Goal: Transaction & Acquisition: Obtain resource

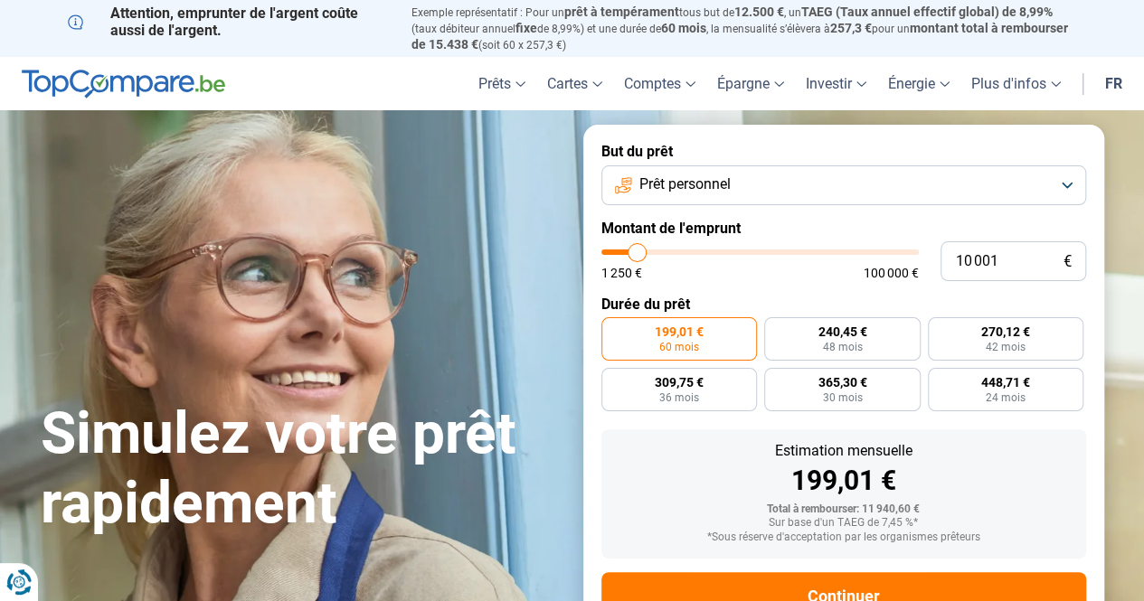
click at [743, 175] on button "Prêt personnel" at bounding box center [843, 185] width 485 height 40
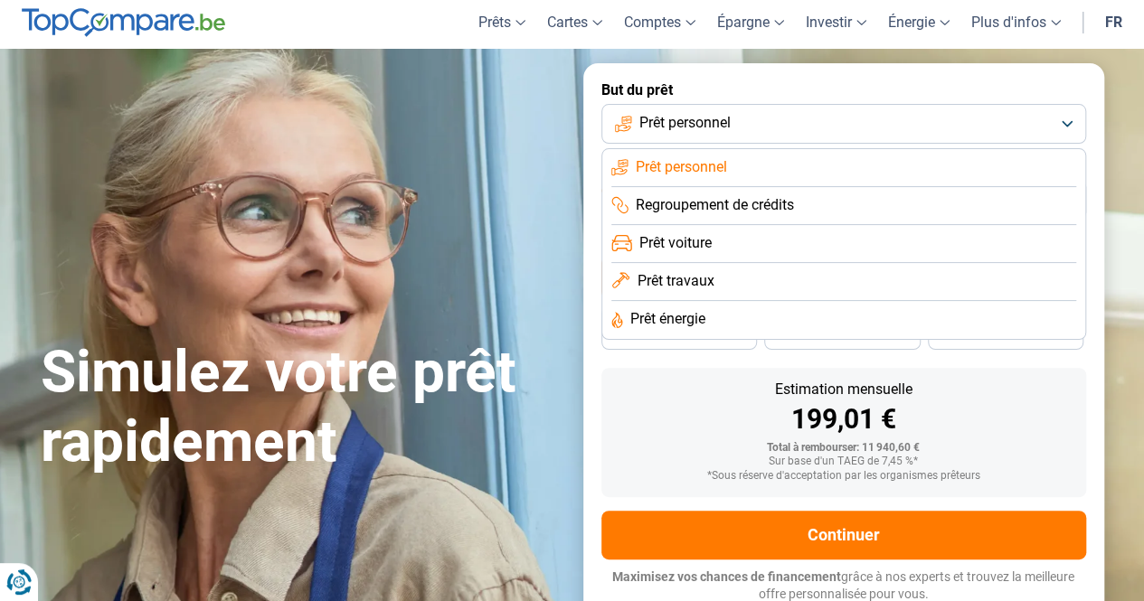
scroll to position [90, 0]
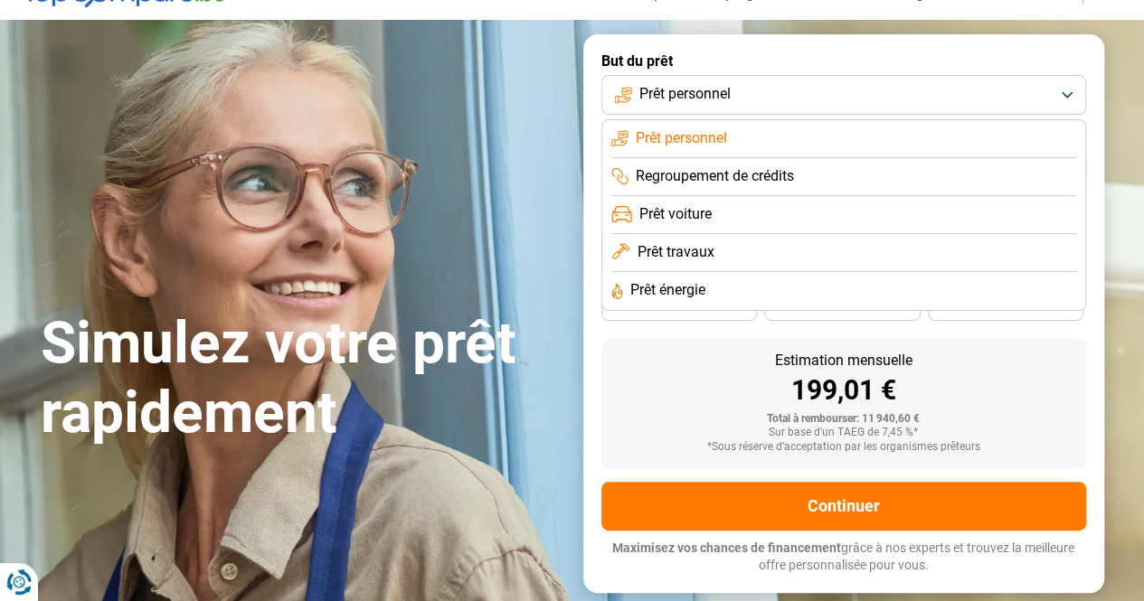
click at [341, 155] on div "Simulez votre prêt rapidement But du prêt Prêt personnel Prêt personnel Regroup…" at bounding box center [572, 313] width 1085 height 558
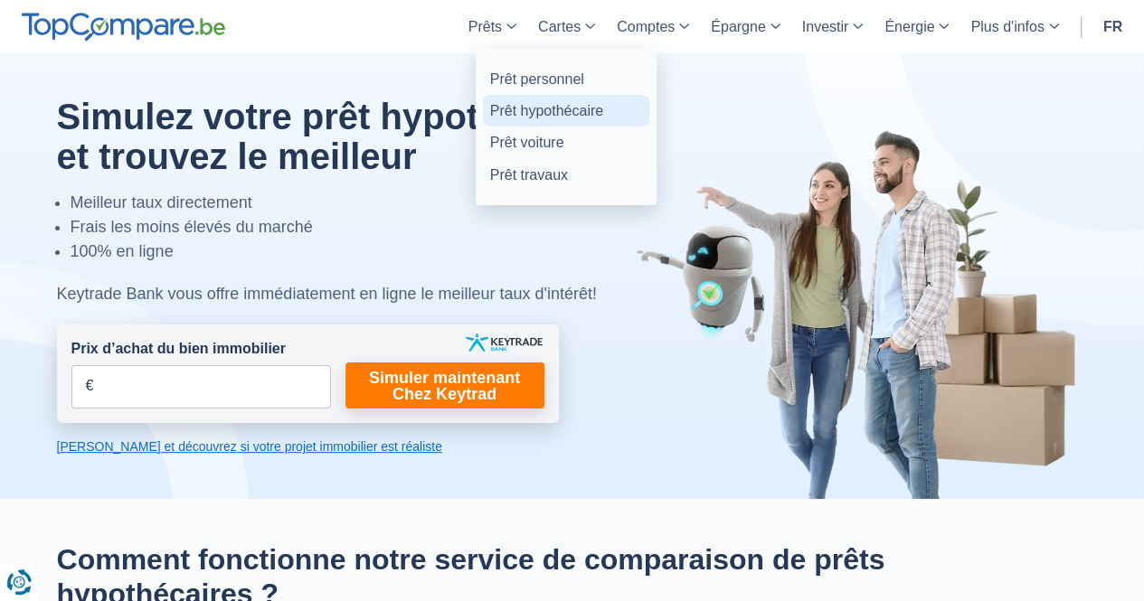
click at [540, 113] on link "Prêt hypothécaire" at bounding box center [566, 111] width 166 height 32
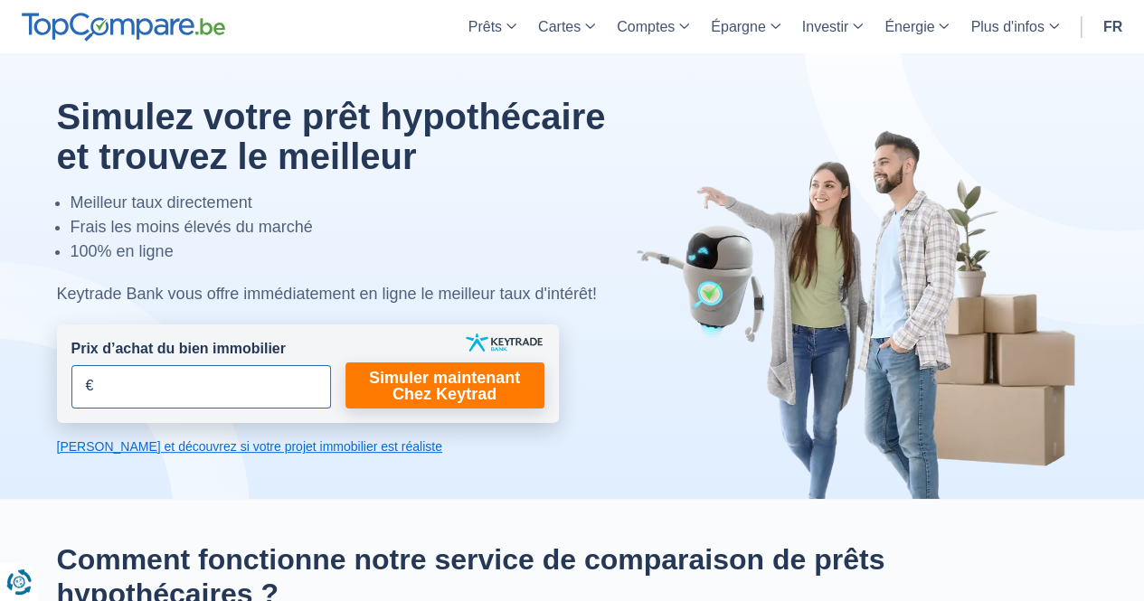
click at [243, 379] on input "Prix d’achat du bien immobilier" at bounding box center [201, 386] width 260 height 43
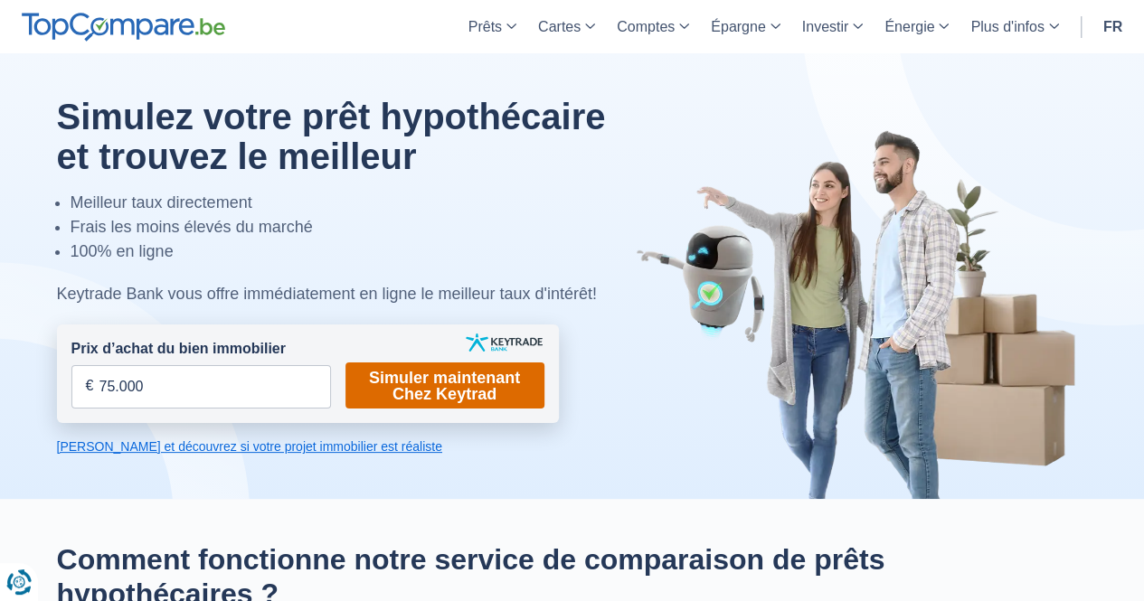
click at [447, 383] on link "Simuler maintenant Chez Keytrad" at bounding box center [444, 386] width 199 height 46
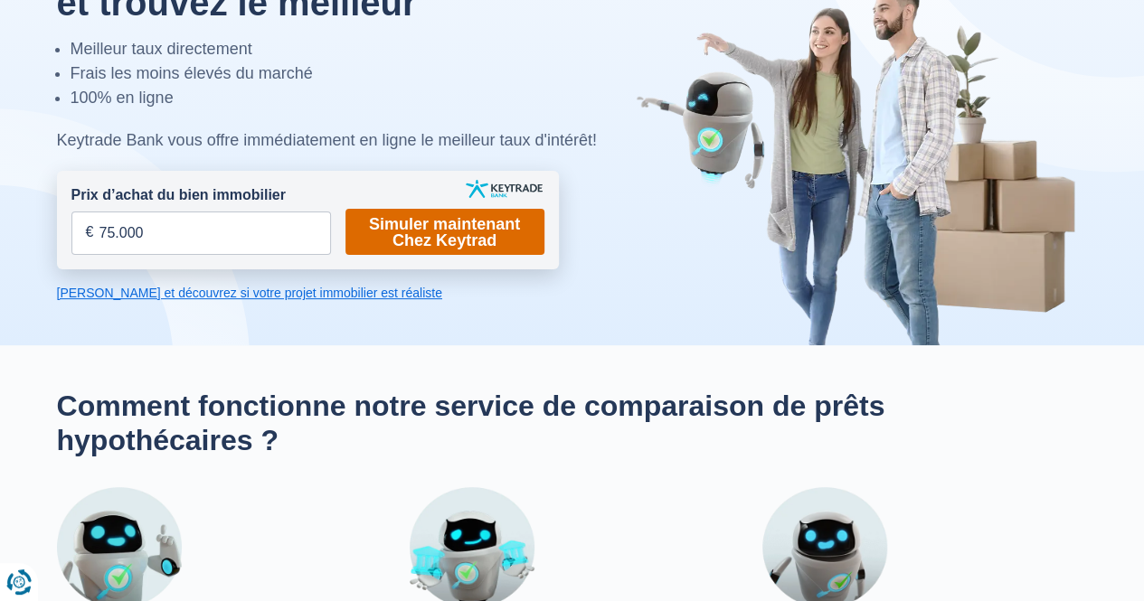
scroll to position [181, 0]
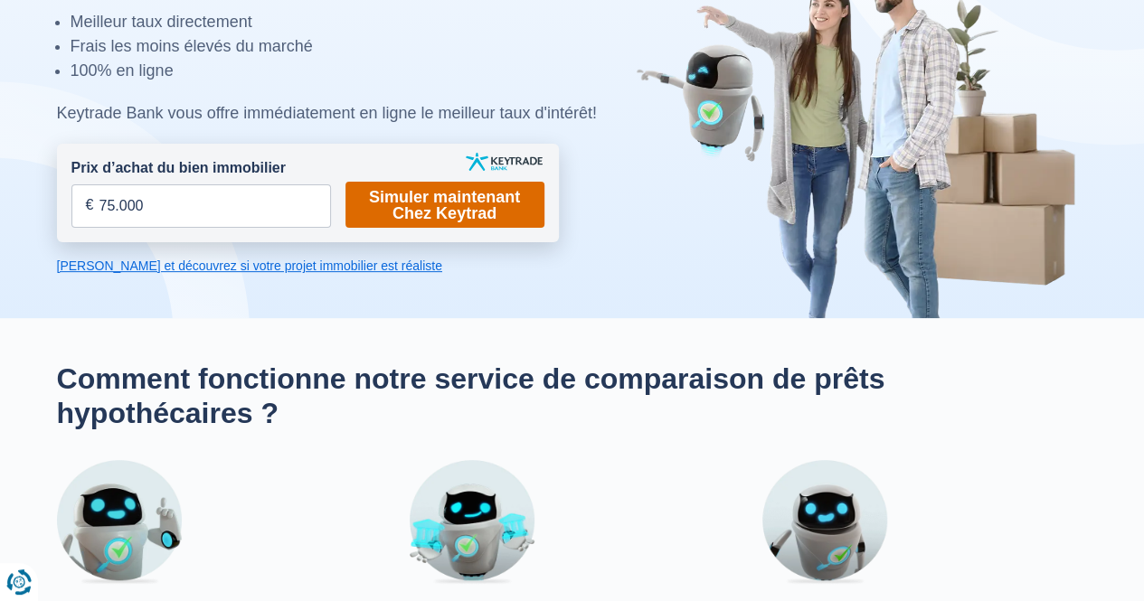
click at [477, 214] on link "Simuler maintenant Chez Keytrad" at bounding box center [444, 205] width 199 height 46
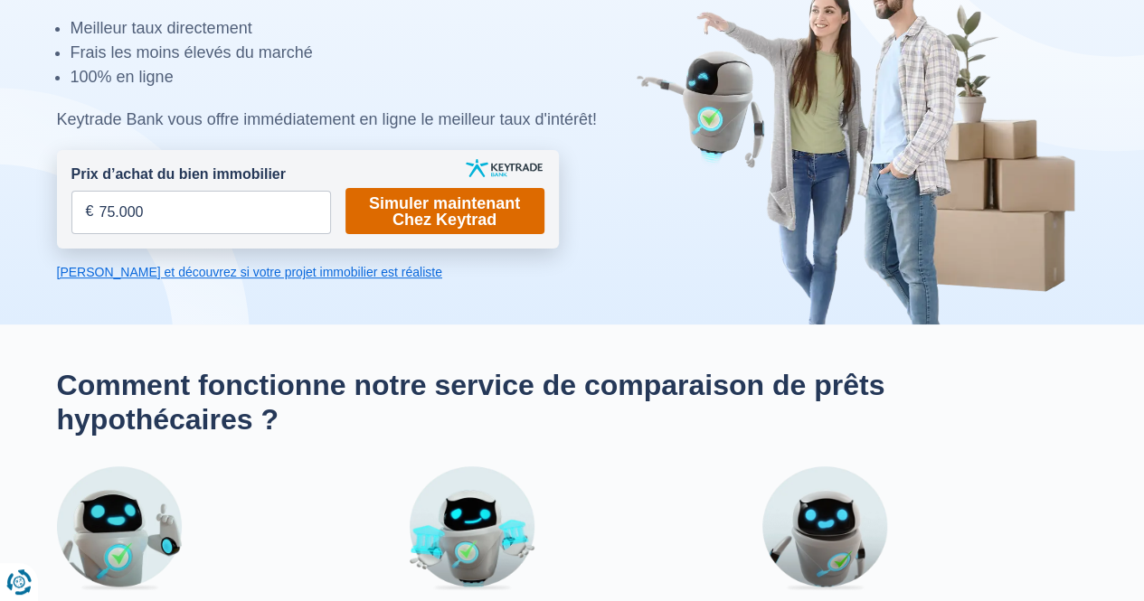
scroll to position [0, 0]
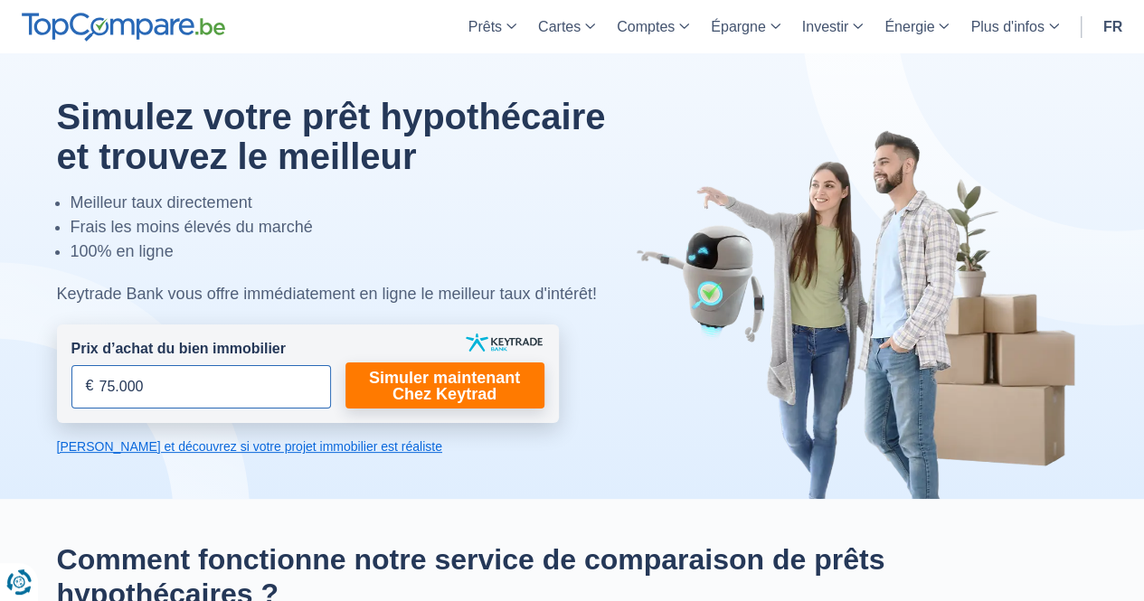
click at [101, 385] on input "75.000" at bounding box center [201, 386] width 260 height 43
drag, startPoint x: 101, startPoint y: 385, endPoint x: 112, endPoint y: 385, distance: 10.9
click at [112, 385] on input "75.000" at bounding box center [201, 386] width 260 height 43
type input "150.000"
click at [139, 383] on input "Prix d’achat du bien immobilier" at bounding box center [201, 386] width 260 height 43
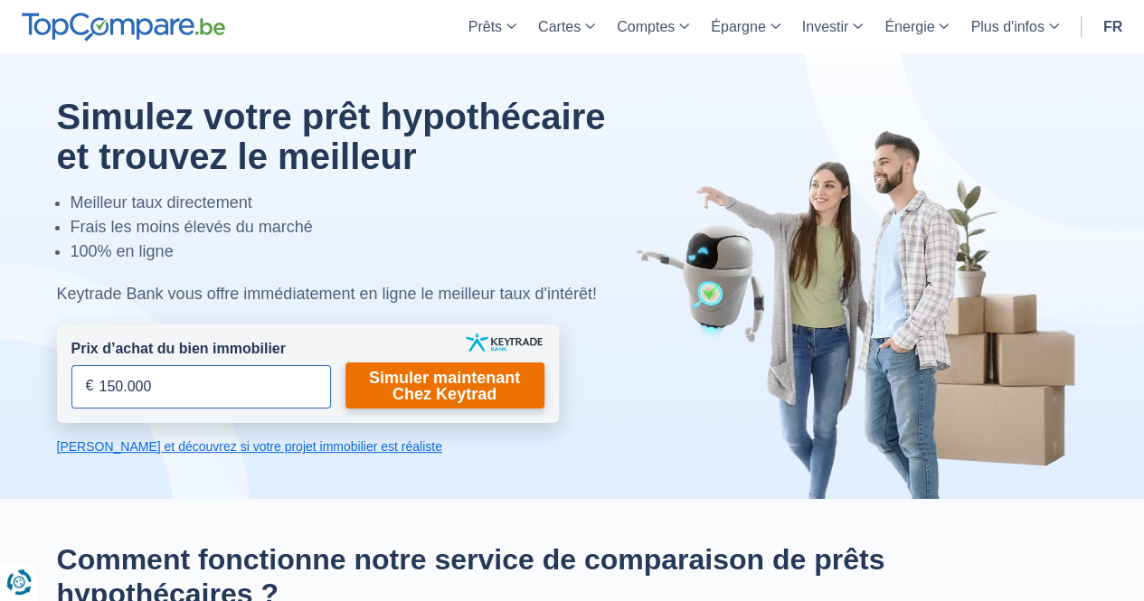
type input "150.000"
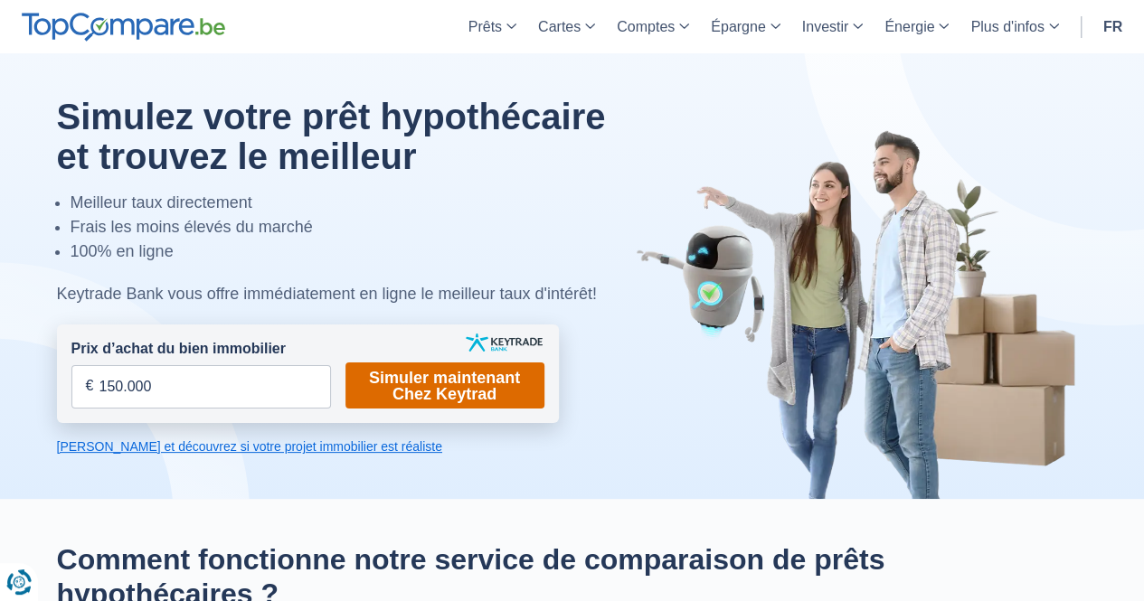
click at [411, 384] on link "Simuler maintenant Chez Keytrad" at bounding box center [444, 386] width 199 height 46
